Goal: Information Seeking & Learning: Learn about a topic

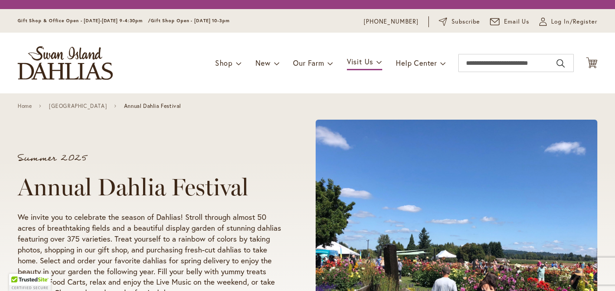
click at [256, 176] on h1 "Annual Dahlia Festival" at bounding box center [150, 186] width 264 height 27
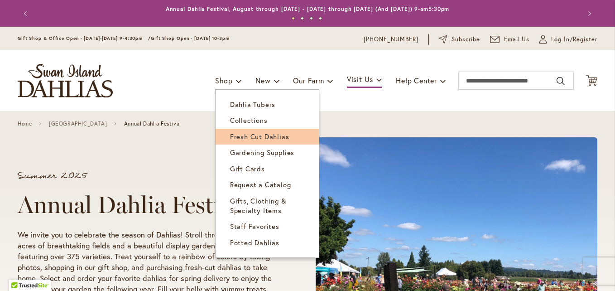
click at [238, 137] on span "Fresh Cut Dahlias" at bounding box center [259, 136] width 59 height 9
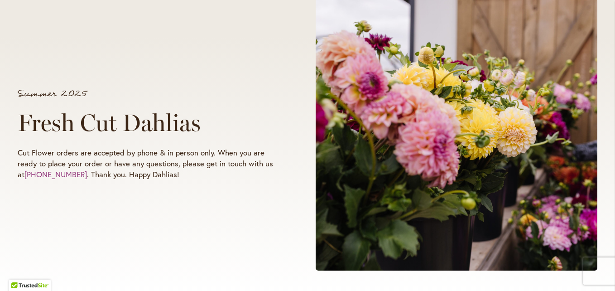
scroll to position [138, 0]
click at [237, 192] on div "Summer 2025 Fresh Cut Dahlias Cut Flower orders are accepted by phone & in pers…" at bounding box center [308, 135] width 580 height 288
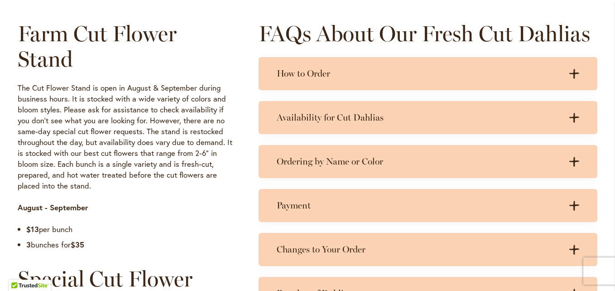
scroll to position [446, 0]
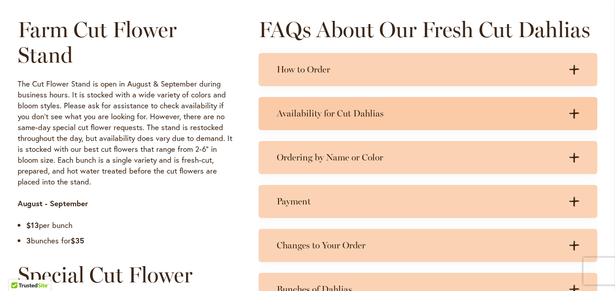
click at [307, 117] on h3 "Availability for Cut Dahlias" at bounding box center [419, 113] width 284 height 11
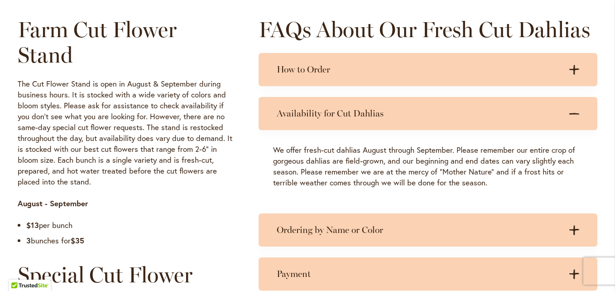
click at [307, 117] on h3 "Availability for Cut Dahlias" at bounding box center [419, 113] width 284 height 11
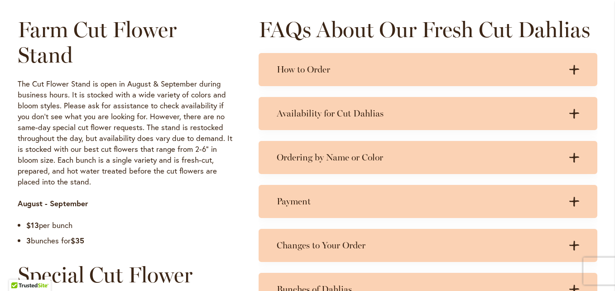
click at [224, 158] on p "The Cut Flower Stand is open in August & September during business hours. It is…" at bounding box center [125, 132] width 215 height 109
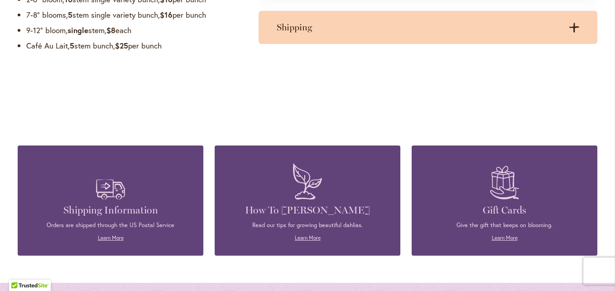
scroll to position [948, 0]
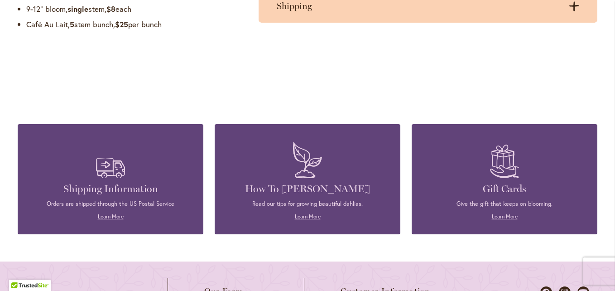
click at [205, 147] on div "Shipping Information Orders are shipped through the US Postal Service Learn Mor…" at bounding box center [308, 165] width 580 height 137
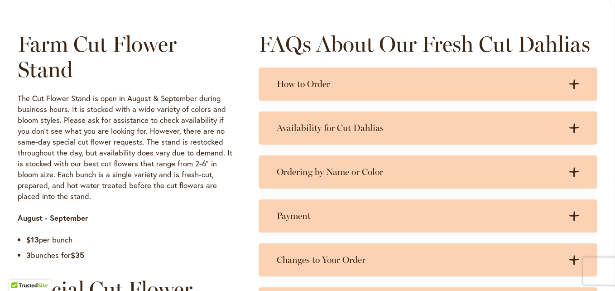
scroll to position [432, 0]
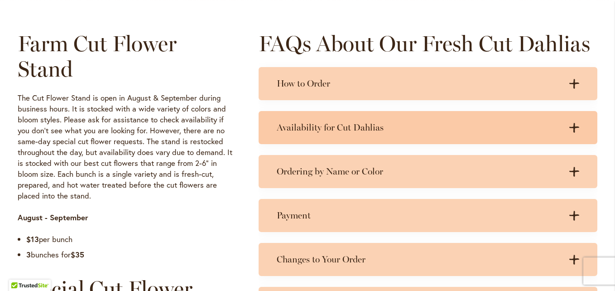
click at [282, 126] on h3 "Availability for Cut Dahlias" at bounding box center [419, 127] width 284 height 11
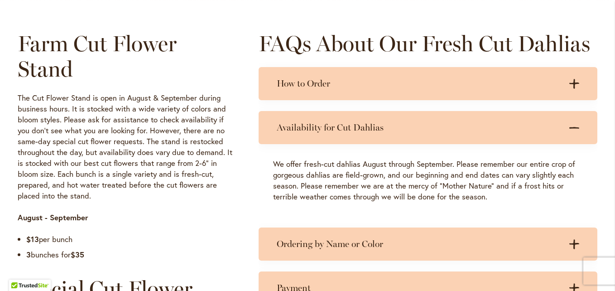
click at [282, 126] on h3 "Availability for Cut Dahlias" at bounding box center [419, 127] width 284 height 11
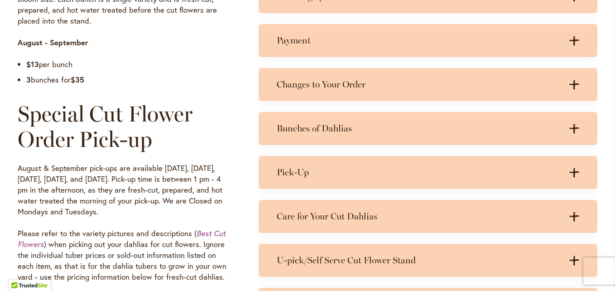
scroll to position [607, 0]
click at [282, 126] on h3 "Bunches of Dahlias" at bounding box center [419, 127] width 284 height 11
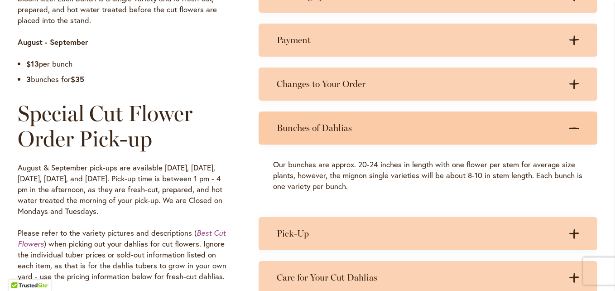
click at [287, 126] on h3 "Bunches of Dahlias" at bounding box center [419, 127] width 284 height 11
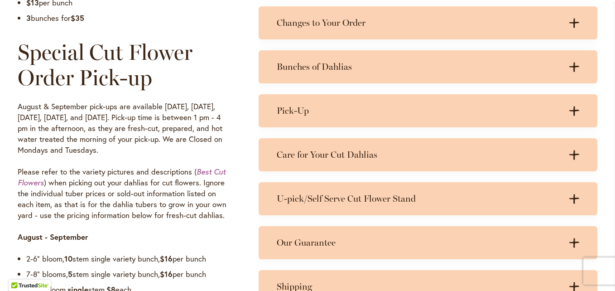
scroll to position [674, 0]
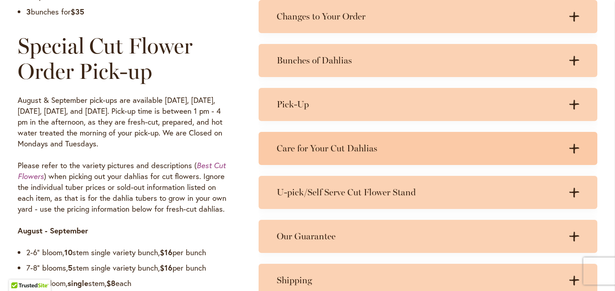
click at [287, 141] on div "Care for Your Cut Dahlias .cls-1 { fill: #3c2616; stroke-width: 0px; } .cls-1 {…" at bounding box center [428, 148] width 339 height 33
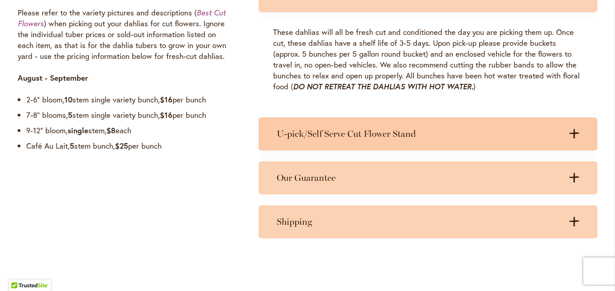
scroll to position [827, 0]
click at [287, 130] on h3 "U-pick/Self Serve Cut Flower Stand" at bounding box center [419, 133] width 284 height 11
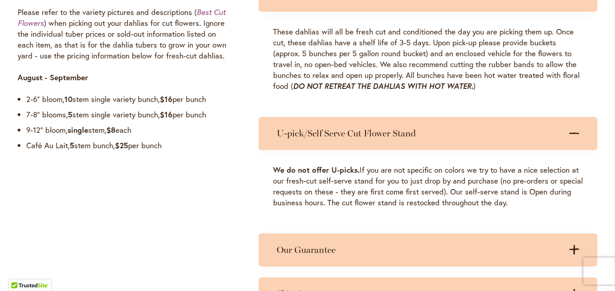
click at [287, 130] on h3 "U-pick/Self Serve Cut Flower Stand" at bounding box center [419, 133] width 284 height 11
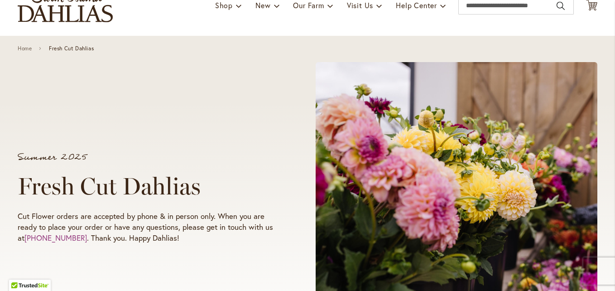
scroll to position [73, 0]
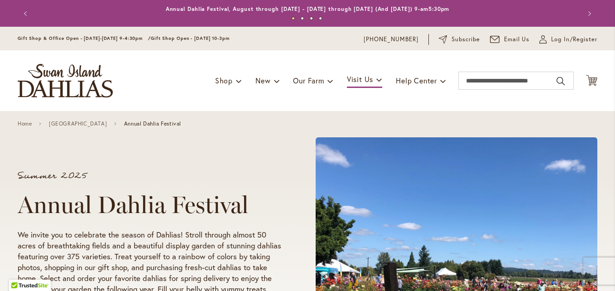
click at [264, 200] on h1 "Annual Dahlia Festival" at bounding box center [150, 204] width 264 height 27
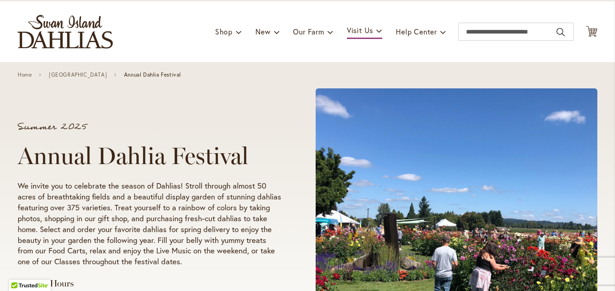
scroll to position [11, 0]
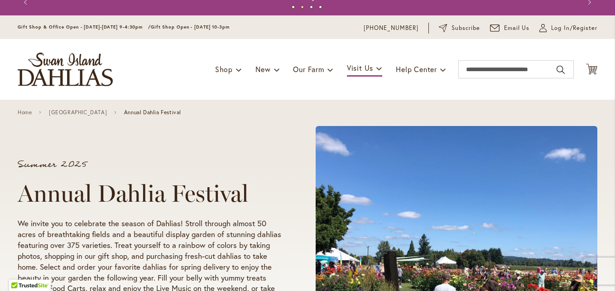
click at [280, 168] on div "Summer 2025 Annual Dahlia Festival We invite you to celebrate the season of Dah…" at bounding box center [163, 262] width 290 height 221
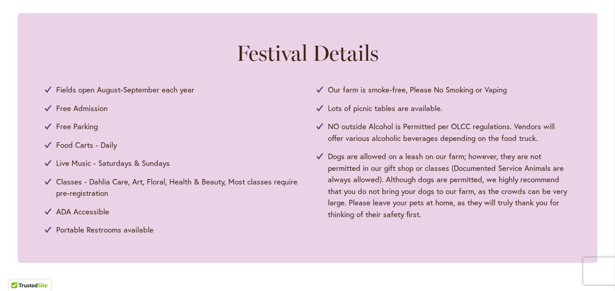
scroll to position [443, 0]
